Goal: Task Accomplishment & Management: Manage account settings

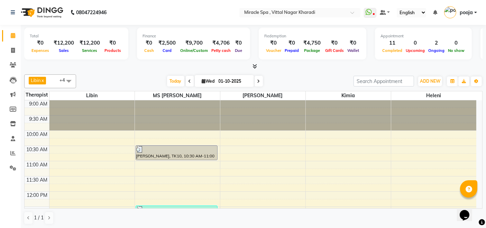
click at [425, 74] on div "Libin x MS Mami x debora x kimia x heleni x +4 Select All ajay debora GIGI hele…" at bounding box center [253, 81] width 458 height 14
click at [427, 81] on span "ADD NEW" at bounding box center [430, 80] width 20 height 5
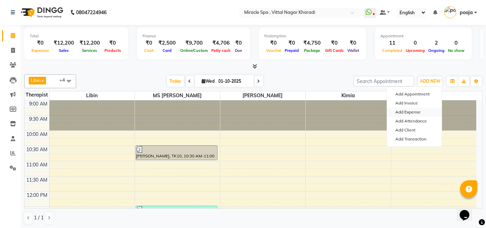
click at [416, 112] on link "Add Expense" at bounding box center [414, 112] width 55 height 9
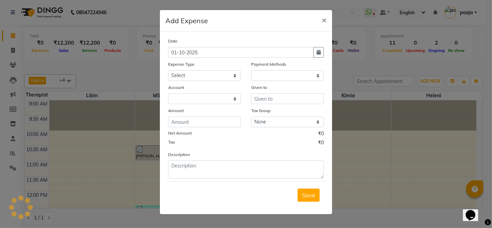
select select "1"
select select "2629"
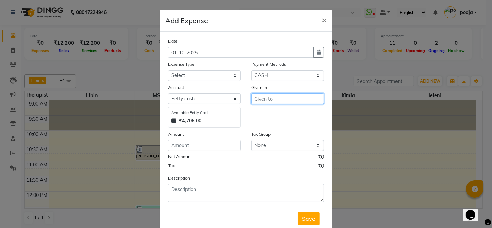
click at [252, 95] on input "text" at bounding box center [287, 98] width 73 height 11
type input "AJAY"
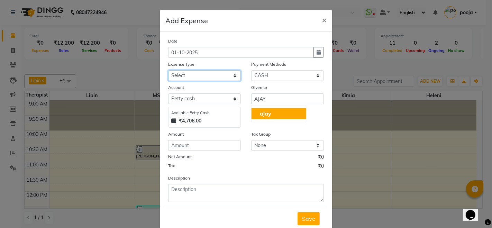
click at [188, 73] on select "Select Advance Salary Bank charges Car maintenance Cash Deposit Cash Handover C…" at bounding box center [204, 75] width 73 height 11
select select "4388"
click at [168, 70] on select "Select Advance Salary Bank charges Car maintenance Cash Deposit Cash Handover C…" at bounding box center [204, 75] width 73 height 11
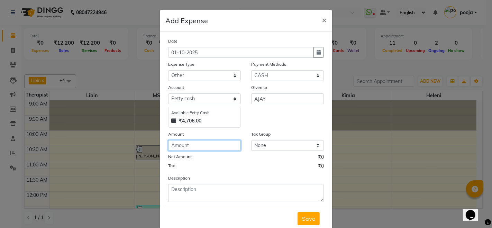
click at [205, 143] on input "number" at bounding box center [204, 145] width 73 height 11
type input "650"
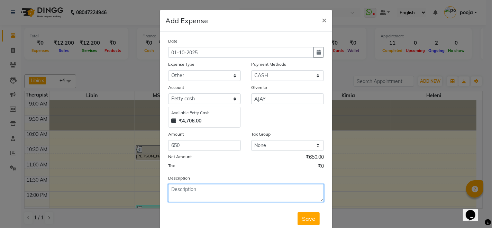
click at [201, 198] on textarea at bounding box center [246, 193] width 156 height 18
type textarea "DASHARA MATRIAL"
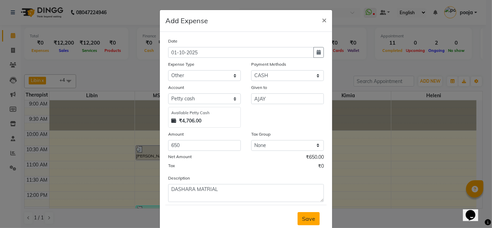
click at [312, 221] on span "Save" at bounding box center [308, 218] width 13 height 7
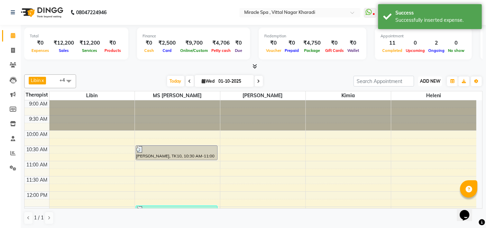
click at [433, 81] on span "ADD NEW" at bounding box center [430, 80] width 20 height 5
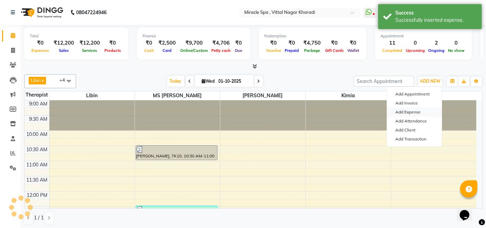
click at [417, 113] on link "Add Expense" at bounding box center [414, 112] width 55 height 9
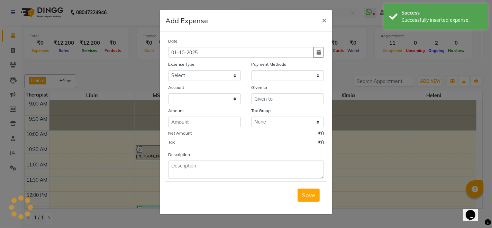
select select "1"
select select "2629"
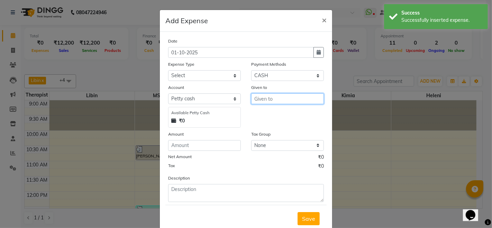
click at [285, 101] on input "text" at bounding box center [287, 98] width 73 height 11
type input "MILK"
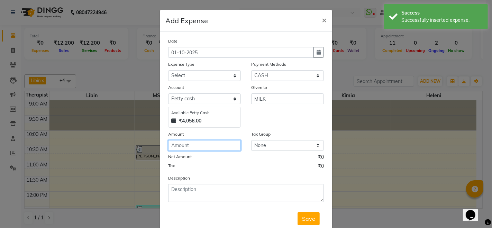
click at [207, 147] on input "number" at bounding box center [204, 145] width 73 height 11
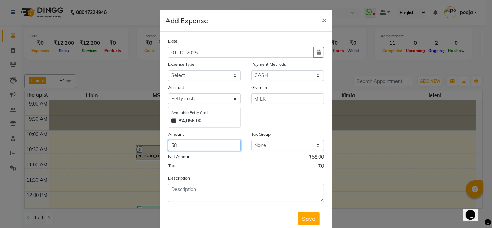
type input "58"
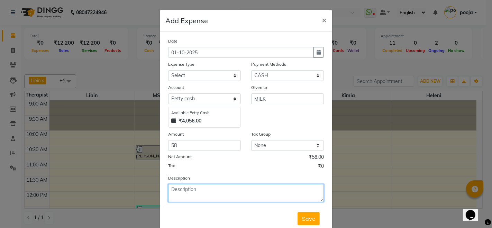
click at [203, 188] on textarea at bounding box center [246, 193] width 156 height 18
type textarea "MILK"
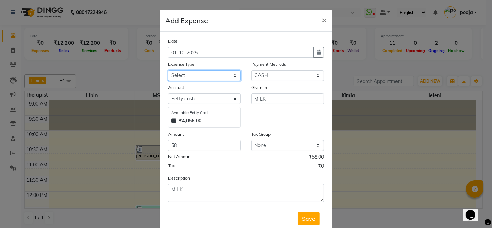
click at [191, 73] on select "Select Advance Salary Bank charges Car maintenance Cash Deposit Cash Handover C…" at bounding box center [204, 75] width 73 height 11
select select "4396"
click at [168, 70] on select "Select Advance Salary Bank charges Car maintenance Cash Deposit Cash Handover C…" at bounding box center [204, 75] width 73 height 11
click at [306, 219] on span "Save" at bounding box center [308, 218] width 13 height 7
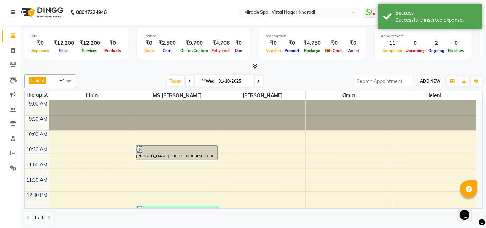
click at [419, 84] on button "ADD NEW Toggle Dropdown" at bounding box center [430, 81] width 24 height 10
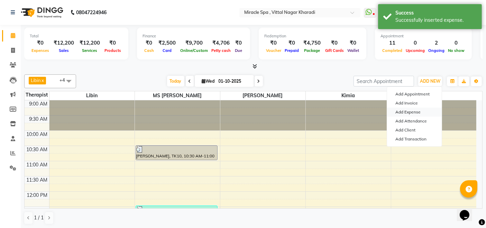
click at [408, 109] on link "Add Expense" at bounding box center [414, 112] width 55 height 9
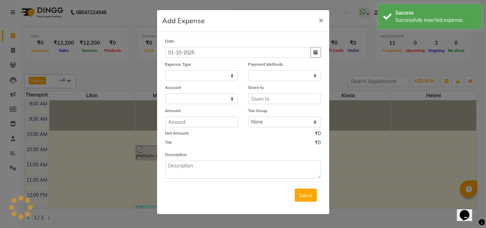
select select
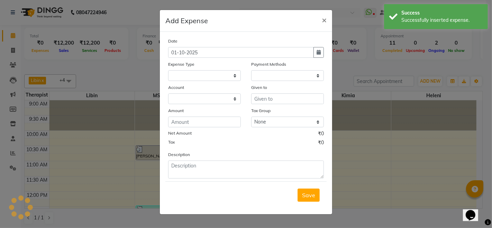
select select "1"
select select "2629"
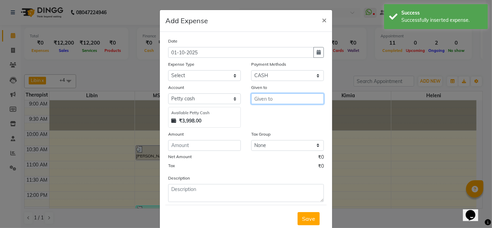
click at [270, 98] on input "text" at bounding box center [287, 98] width 73 height 11
click at [272, 115] on button "aja y" at bounding box center [278, 113] width 55 height 11
type input "ajay"
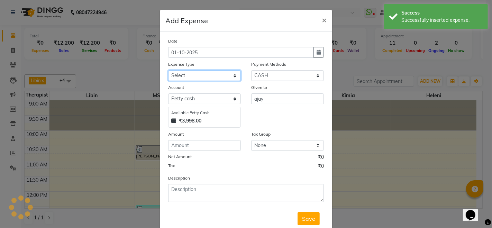
click at [194, 74] on select "Select Advance Salary Bank charges Car maintenance Cash Deposit Cash Handover C…" at bounding box center [204, 75] width 73 height 11
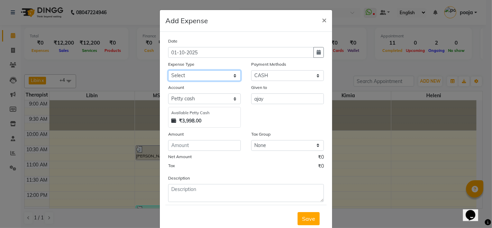
select select "4388"
click at [168, 70] on select "Select Advance Salary Bank charges Car maintenance Cash Deposit Cash Handover C…" at bounding box center [204, 75] width 73 height 11
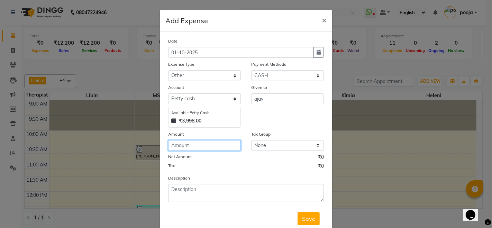
click at [202, 146] on input "number" at bounding box center [204, 145] width 73 height 11
type input "50"
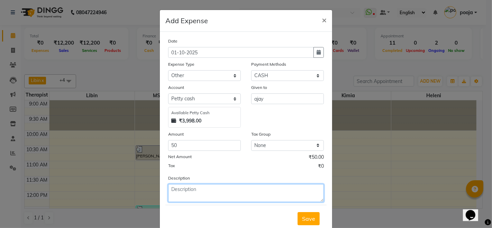
click at [218, 189] on textarea at bounding box center [246, 193] width 156 height 18
type textarea "YESTERDAY AUTO FAIR"
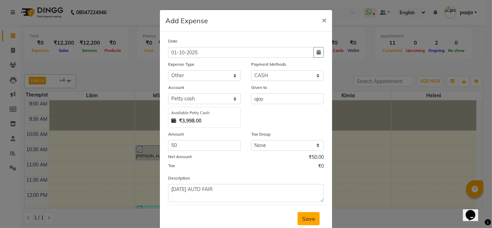
click at [305, 215] on span "Save" at bounding box center [308, 218] width 13 height 7
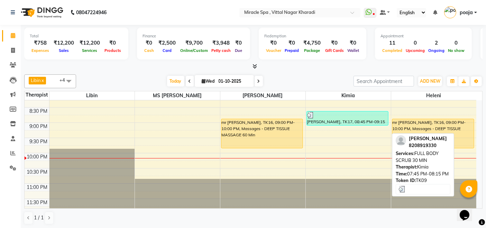
scroll to position [304, 0]
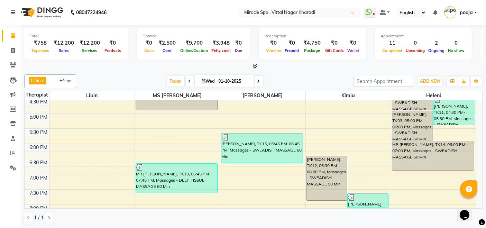
scroll to position [343, 0]
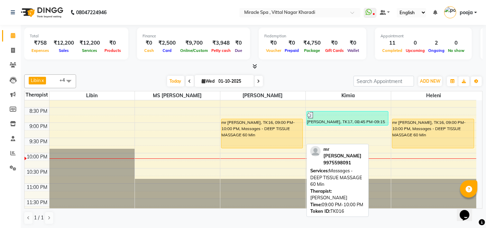
click at [241, 135] on div "mr [PERSON_NAME], TK16, 09:00 PM-10:00 PM, Massages - DEEP TISSUE MASSAGE 60 Min" at bounding box center [262, 133] width 82 height 29
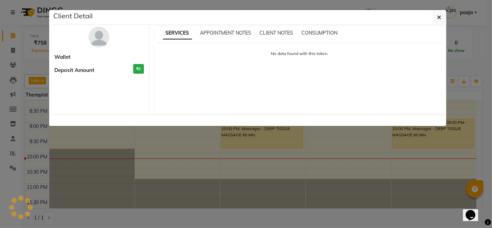
select select "1"
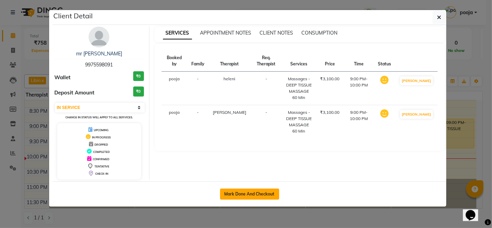
click at [255, 193] on button "Mark Done And Checkout" at bounding box center [249, 193] width 59 height 11
select select "service"
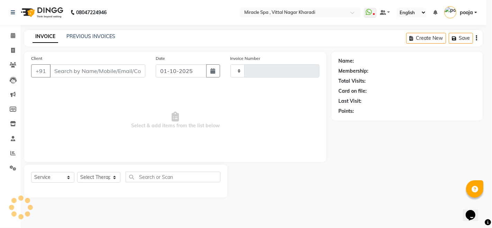
type input "3053"
select select "3854"
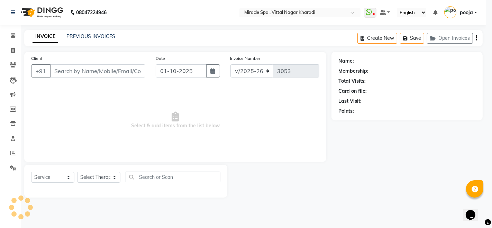
select select "3"
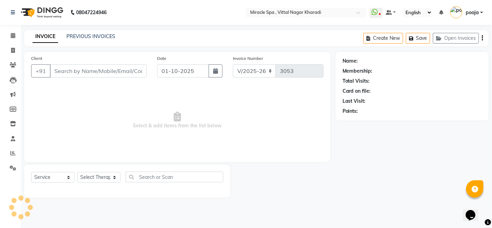
type input "9975598091"
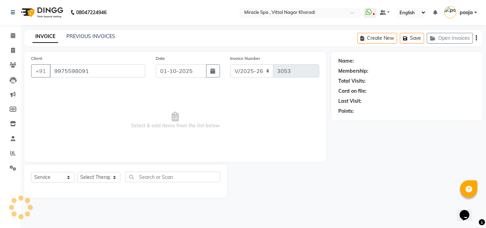
select select "89065"
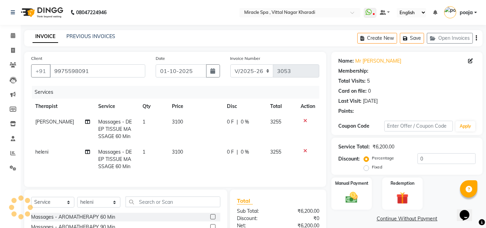
select select "1: Object"
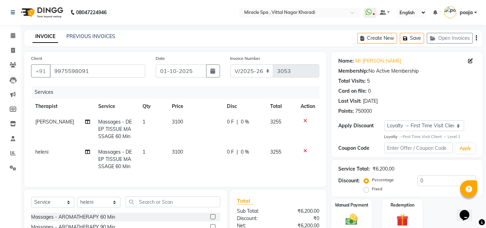
click at [475, 38] on icon "button" at bounding box center [475, 38] width 1 height 0
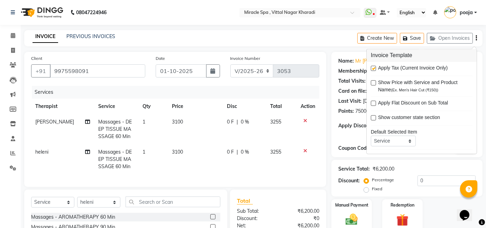
click at [373, 67] on label at bounding box center [373, 68] width 5 height 5
click at [373, 67] on input "checkbox" at bounding box center [373, 69] width 4 height 4
checkbox input "false"
click at [329, 115] on div "Client +91 9975598091 Date 01-10-2025 Invoice Number V/2025 V/2025-26 3053 Serv…" at bounding box center [175, 172] width 312 height 240
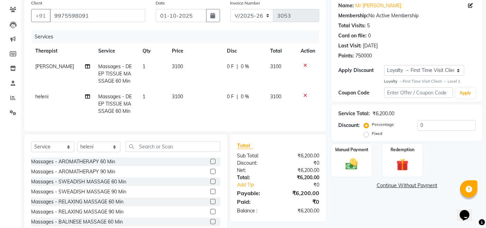
scroll to position [80, 0]
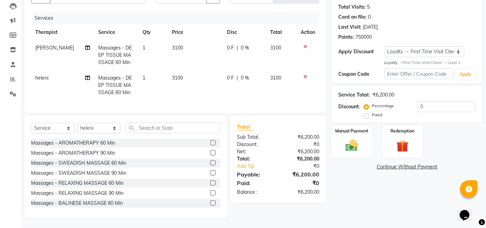
click at [372, 112] on label "Fixed" at bounding box center [377, 115] width 10 height 6
click at [367, 112] on input "Fixed" at bounding box center [367, 114] width 5 height 5
radio input "true"
click at [428, 101] on input "0" at bounding box center [446, 106] width 58 height 11
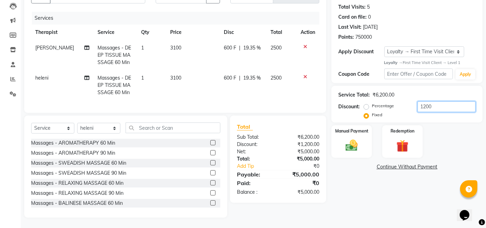
type input "1200"
click at [444, 125] on div "Manual Payment Redemption" at bounding box center [406, 141] width 161 height 33
click at [349, 185] on div "Name: Mr Nilesh Membership: No Active Membership Total Visits: 5 Card on file: …" at bounding box center [409, 98] width 156 height 240
click at [336, 140] on div "Manual Payment" at bounding box center [352, 141] width 42 height 34
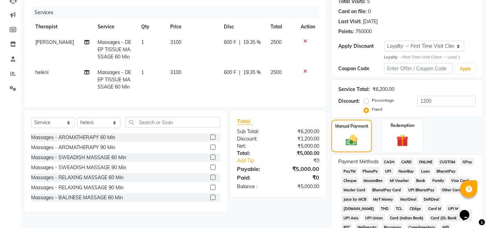
click at [388, 159] on span "CASH" at bounding box center [388, 162] width 15 height 8
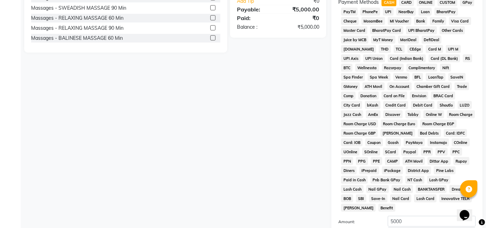
scroll to position [306, 0]
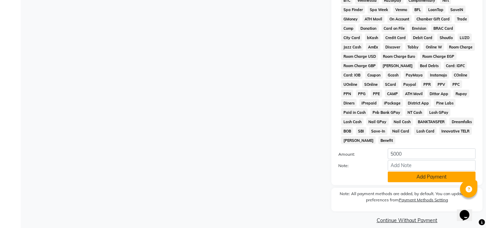
click at [396, 172] on button "Add Payment" at bounding box center [432, 177] width 88 height 11
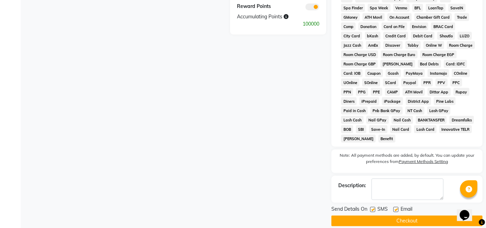
scroll to position [309, 0]
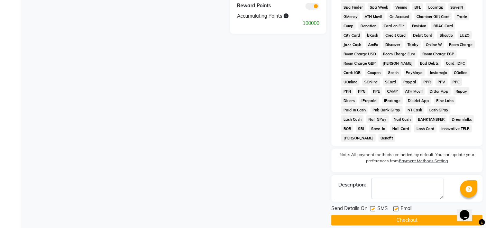
click at [405, 216] on button "Checkout" at bounding box center [406, 220] width 151 height 11
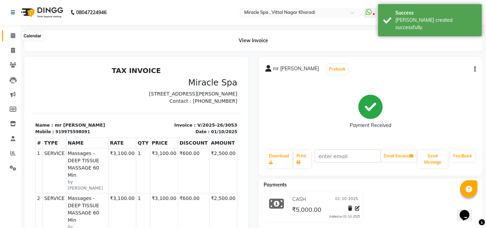
click at [10, 34] on span at bounding box center [13, 36] width 12 height 8
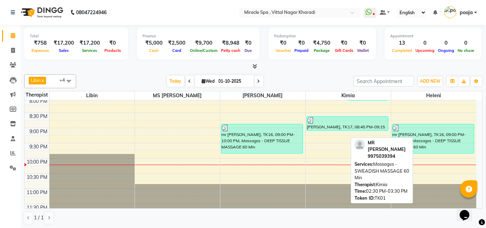
scroll to position [343, 0]
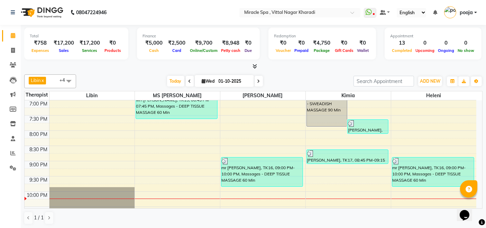
scroll to position [266, 0]
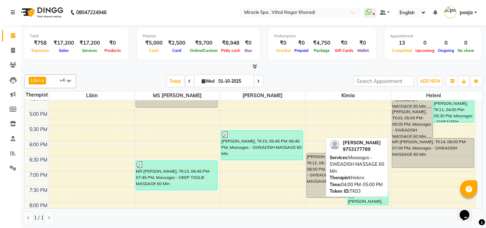
scroll to position [269, 0]
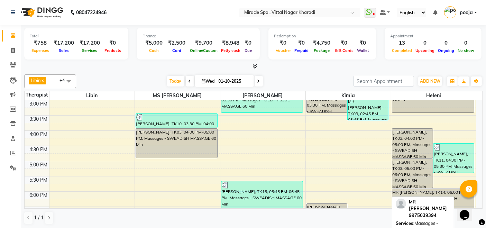
scroll to position [269, 0]
